Goal: Task Accomplishment & Management: Complete application form

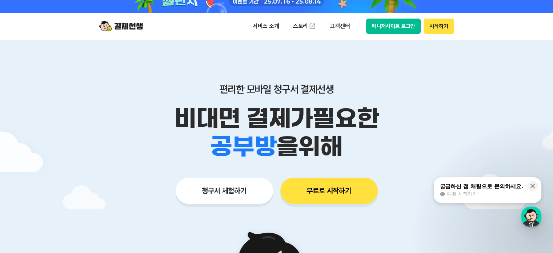
scroll to position [36, 0]
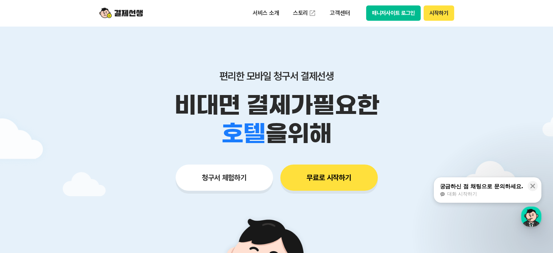
click at [246, 179] on button "청구서 체험하기" at bounding box center [224, 177] width 97 height 26
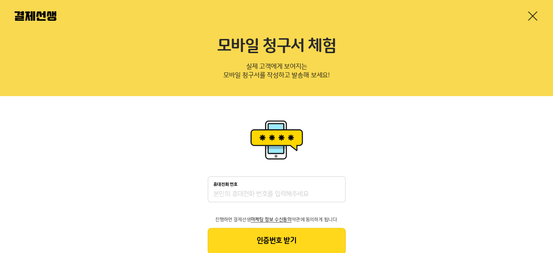
scroll to position [30, 0]
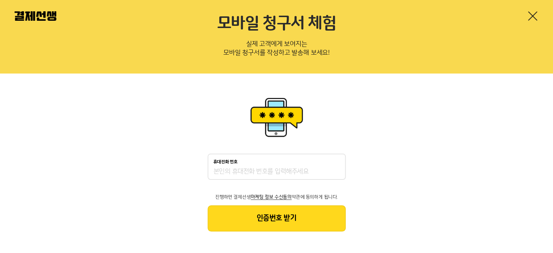
click at [256, 168] on input "휴대전화 번호" at bounding box center [276, 171] width 127 height 9
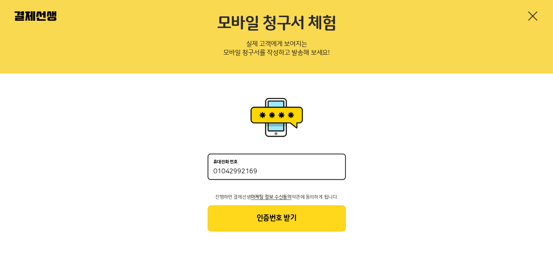
type input "01042992169"
click at [319, 226] on button "인증번호 받기" at bounding box center [277, 218] width 138 height 26
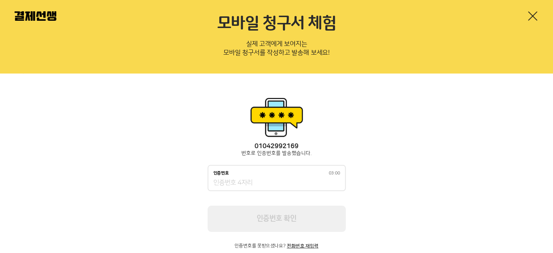
click at [277, 172] on div "인증번호 03:00" at bounding box center [276, 172] width 127 height 5
click at [277, 178] on input "인증번호 03:00" at bounding box center [276, 182] width 127 height 9
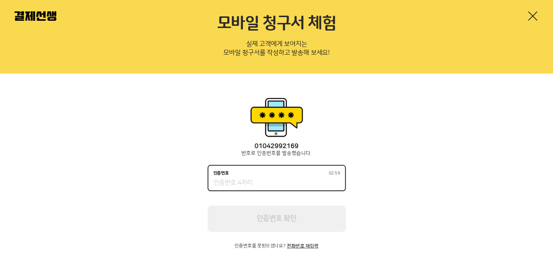
click at [278, 180] on input "인증번호 02:59" at bounding box center [276, 182] width 127 height 9
type input "4"
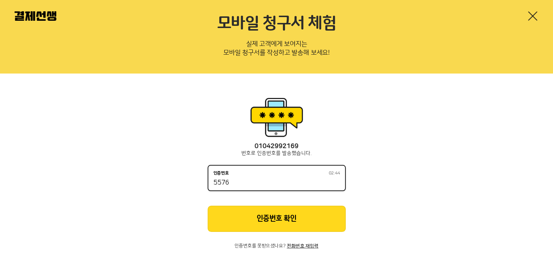
type input "5576"
click at [298, 209] on button "인증번호 확인" at bounding box center [277, 218] width 138 height 26
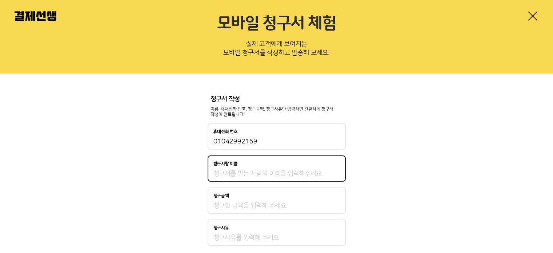
click at [278, 175] on input "받는사람 이름" at bounding box center [276, 173] width 127 height 9
type input "g"
type input "ㅎㅈ"
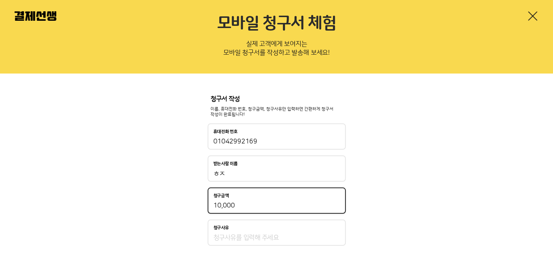
type input "10,000"
click at [239, 234] on input "청구사유" at bounding box center [276, 237] width 127 height 9
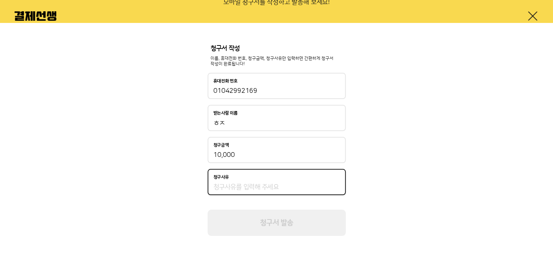
scroll to position [85, 0]
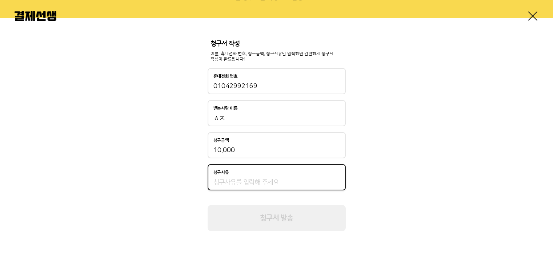
type input "ㅁ"
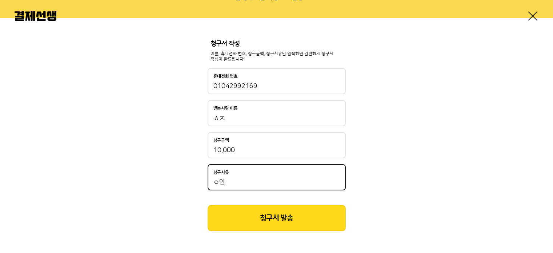
type input "ㅇ"
type input "안녕"
click at [298, 216] on button "청구서 발송" at bounding box center [277, 218] width 138 height 26
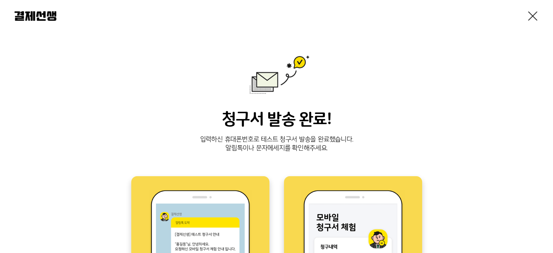
click at [530, 13] on link at bounding box center [533, 16] width 12 height 12
